Goal: Task Accomplishment & Management: Manage account settings

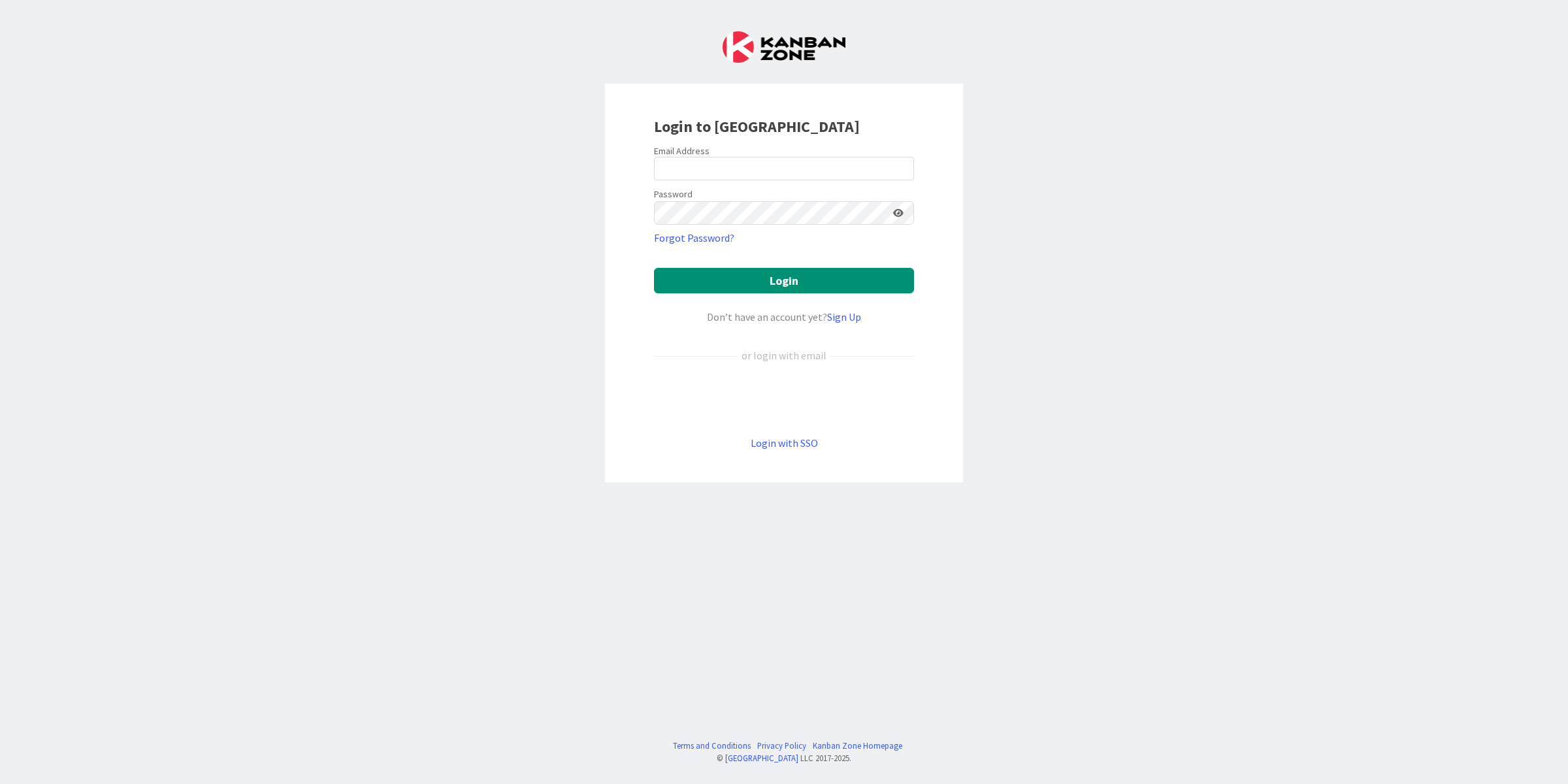
type input "[EMAIL_ADDRESS][DOMAIN_NAME]"
click at [793, 279] on button "Login" at bounding box center [784, 280] width 260 height 26
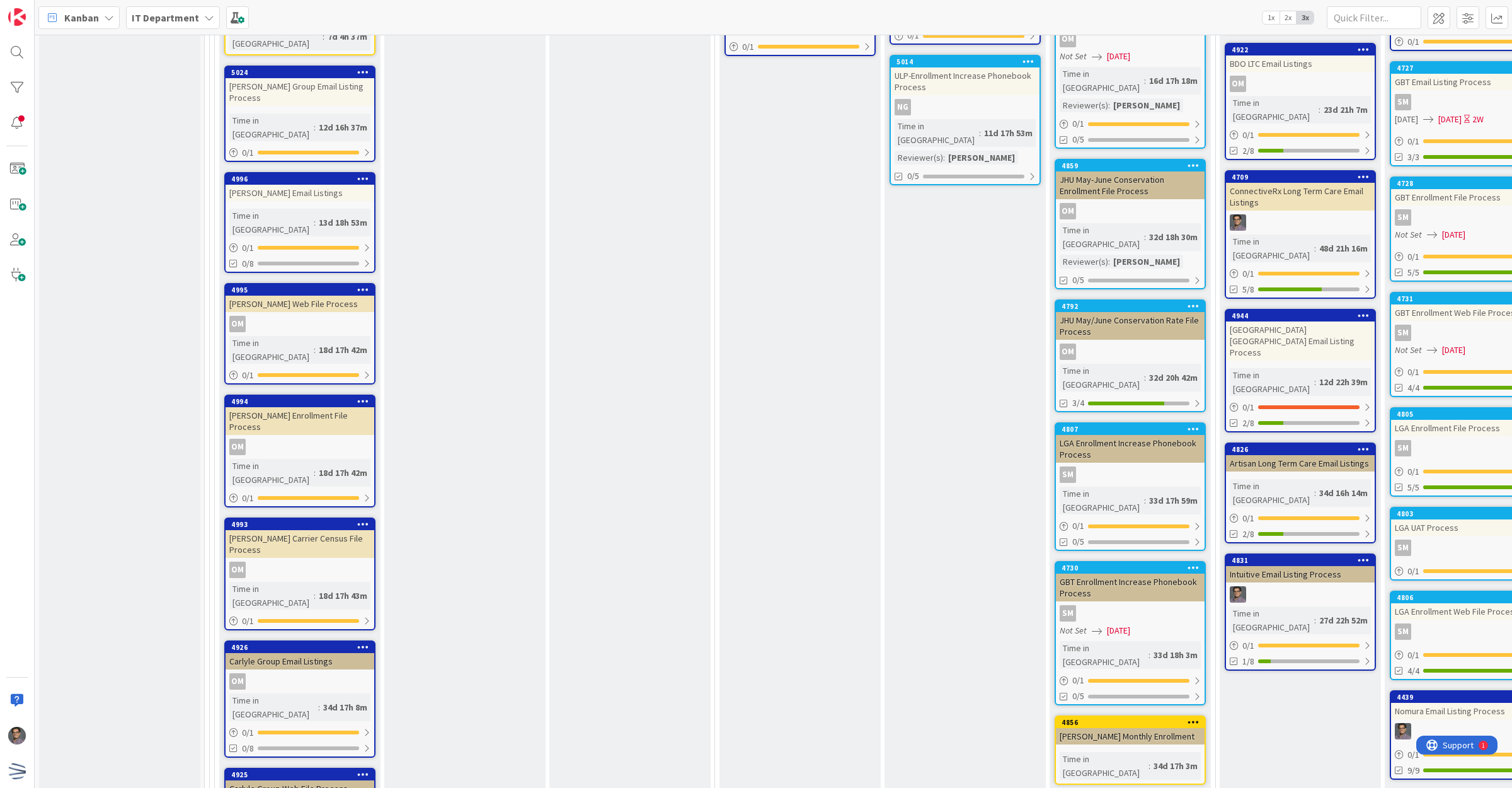
scroll to position [2570, 0]
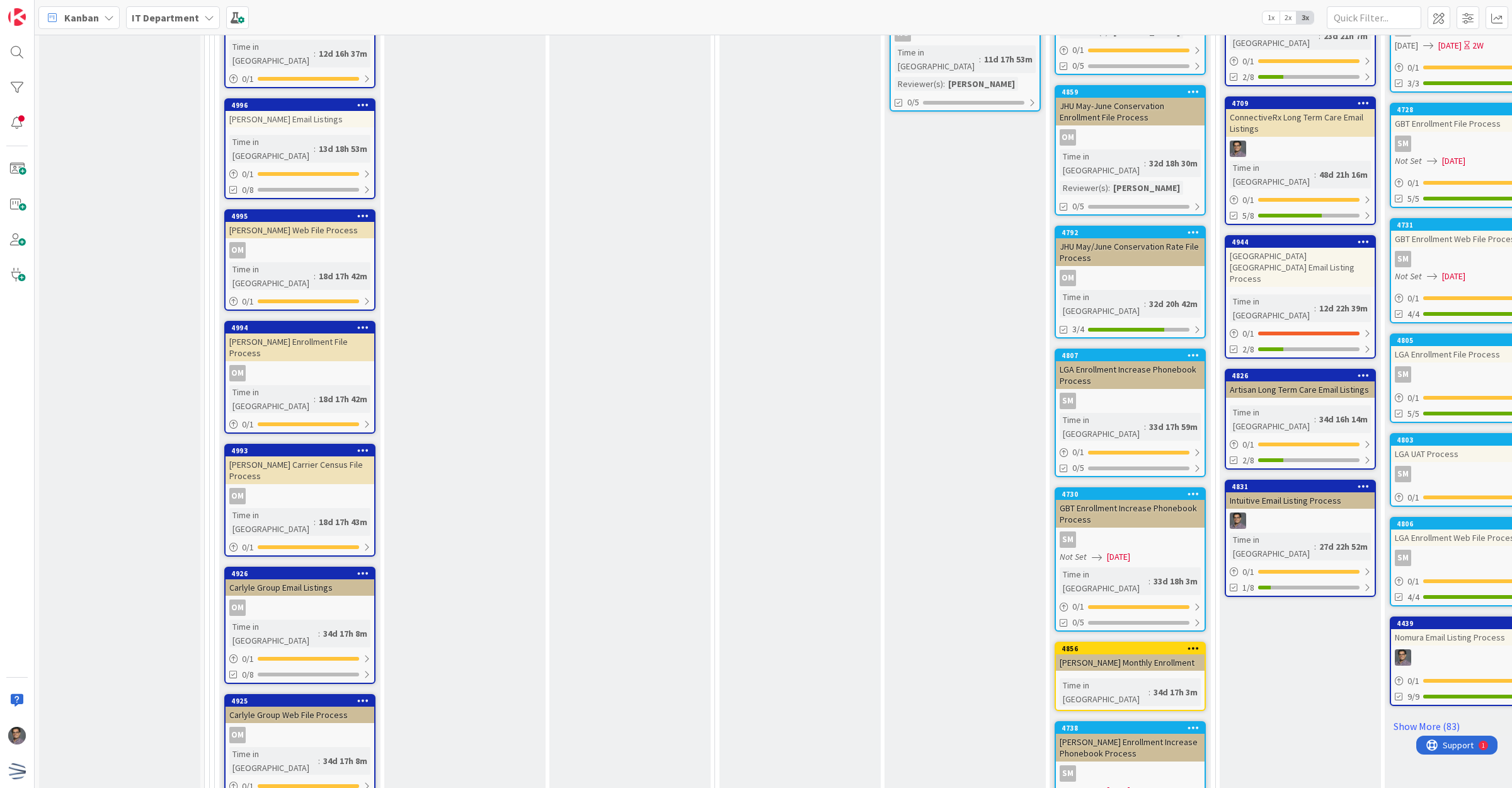
drag, startPoint x: 272, startPoint y: 515, endPoint x: 448, endPoint y: 475, distance: 180.5
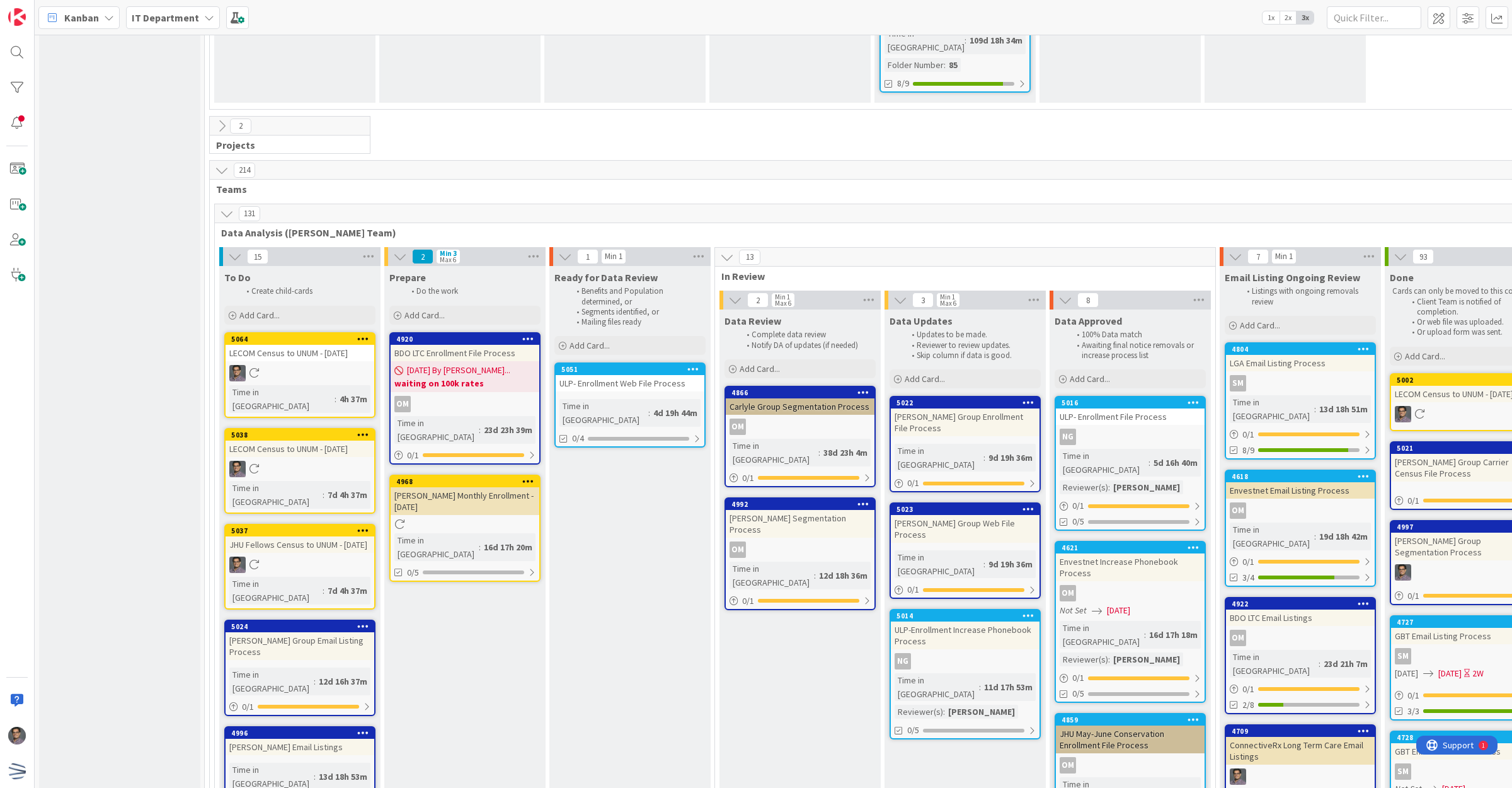
scroll to position [1862, 0]
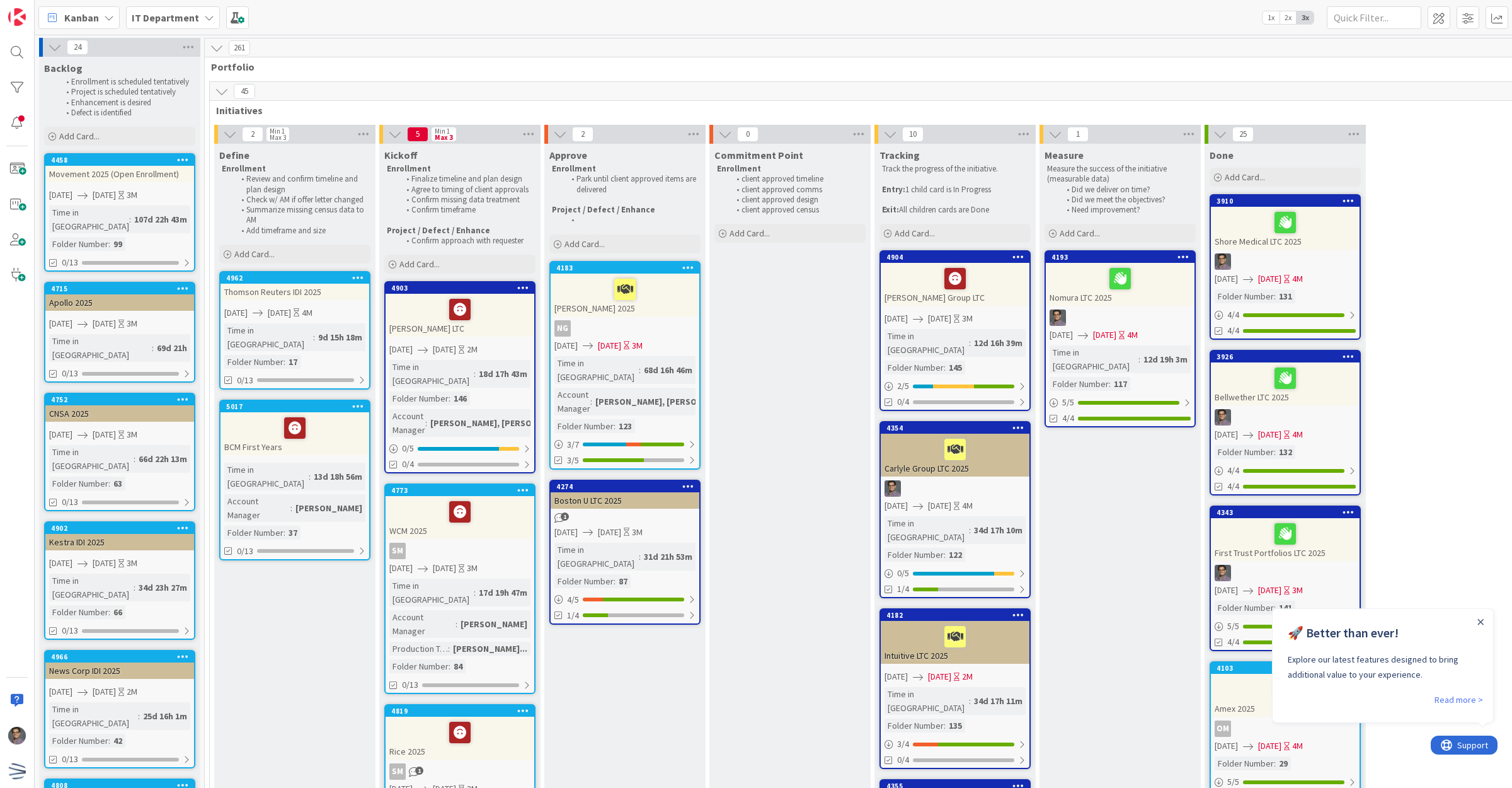
click at [1485, 622] on div at bounding box center [1481, 621] width 10 height 10
click at [1479, 623] on icon "Close Announcement" at bounding box center [1481, 621] width 6 height 6
